Goal: Transaction & Acquisition: Purchase product/service

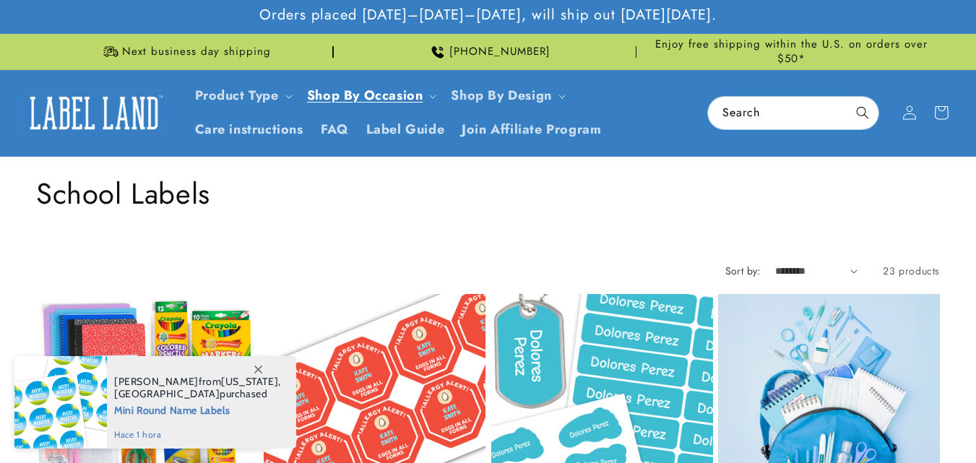
scroll to position [361, 0]
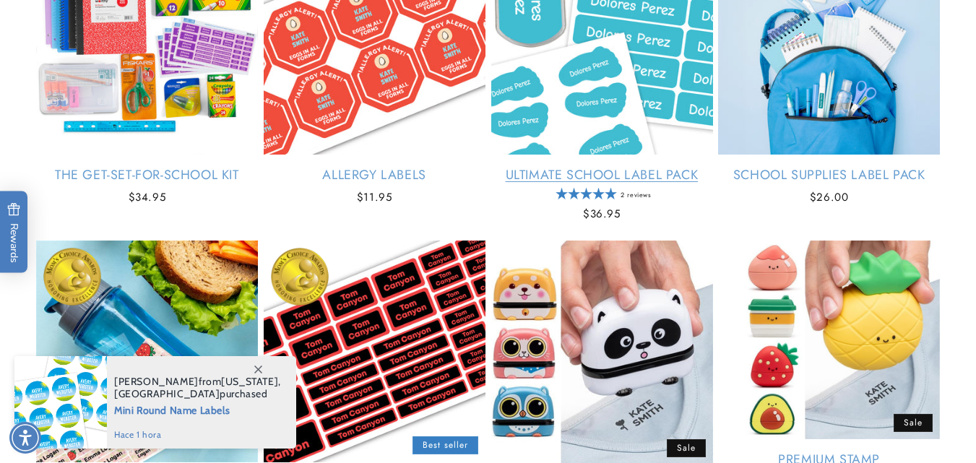
click at [580, 167] on link "Ultimate School Label Pack" at bounding box center [602, 175] width 222 height 17
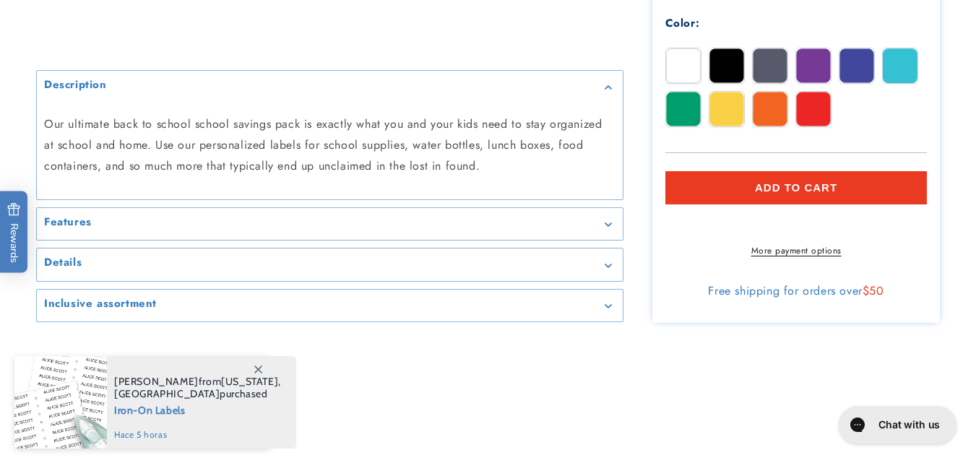
click at [670, 230] on shop-pay-wallet-button at bounding box center [668, 221] width 4 height 17
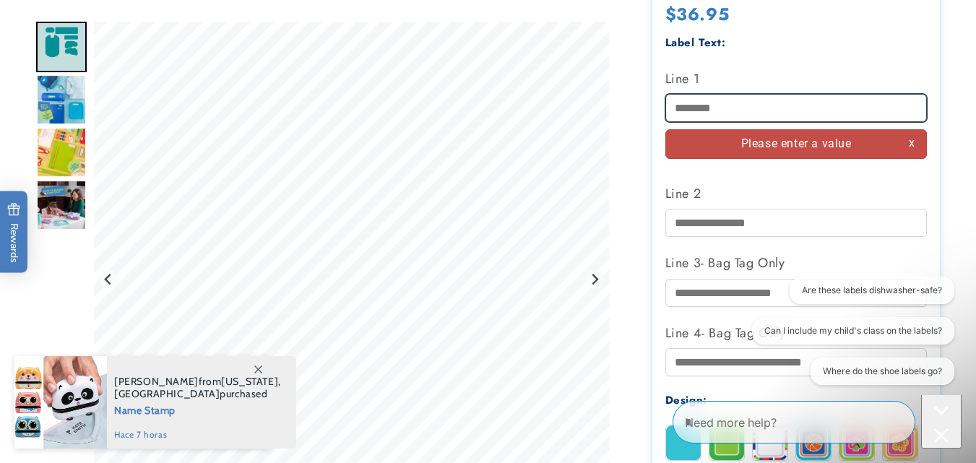
click at [810, 108] on input "Line 1" at bounding box center [797, 108] width 262 height 28
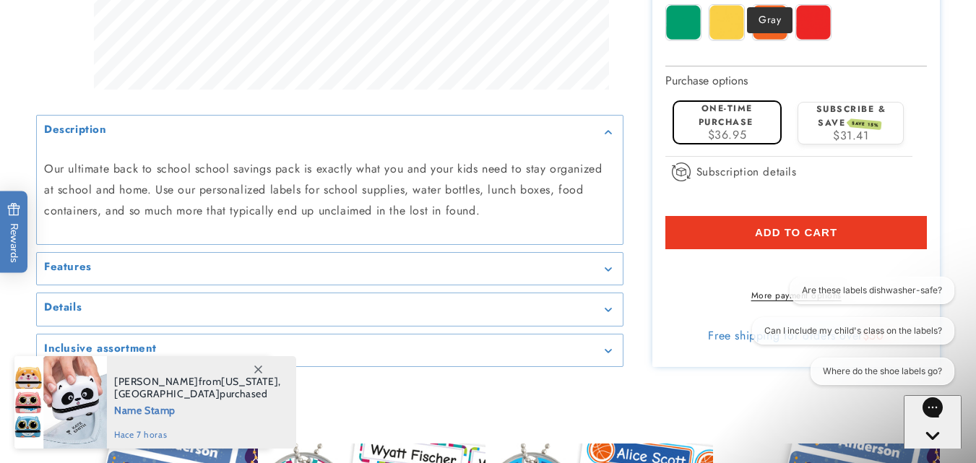
scroll to position [1109, 0]
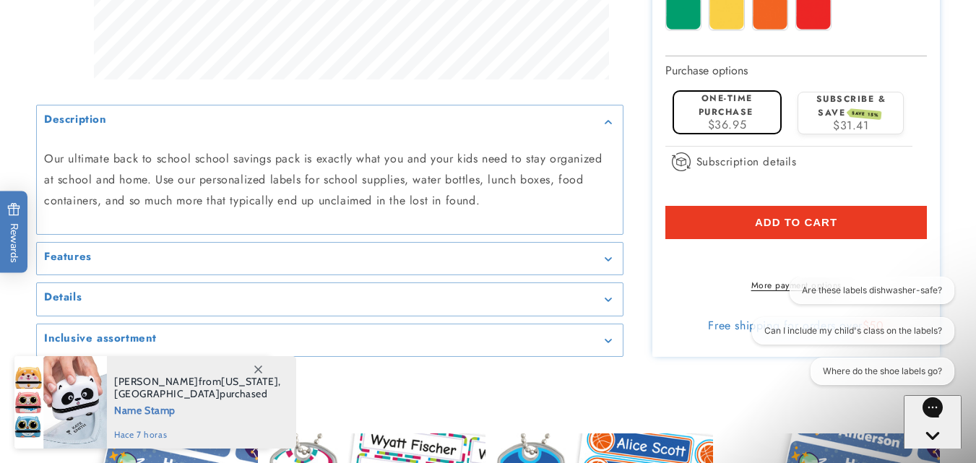
type input "**********"
click at [670, 265] on shop-pay-wallet-button at bounding box center [668, 256] width 4 height 17
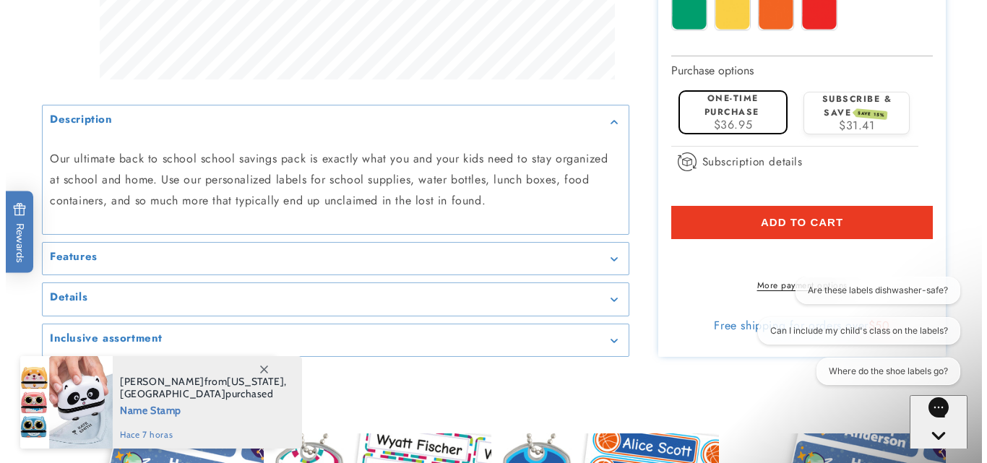
scroll to position [1104, 0]
